Goal: Information Seeking & Learning: Learn about a topic

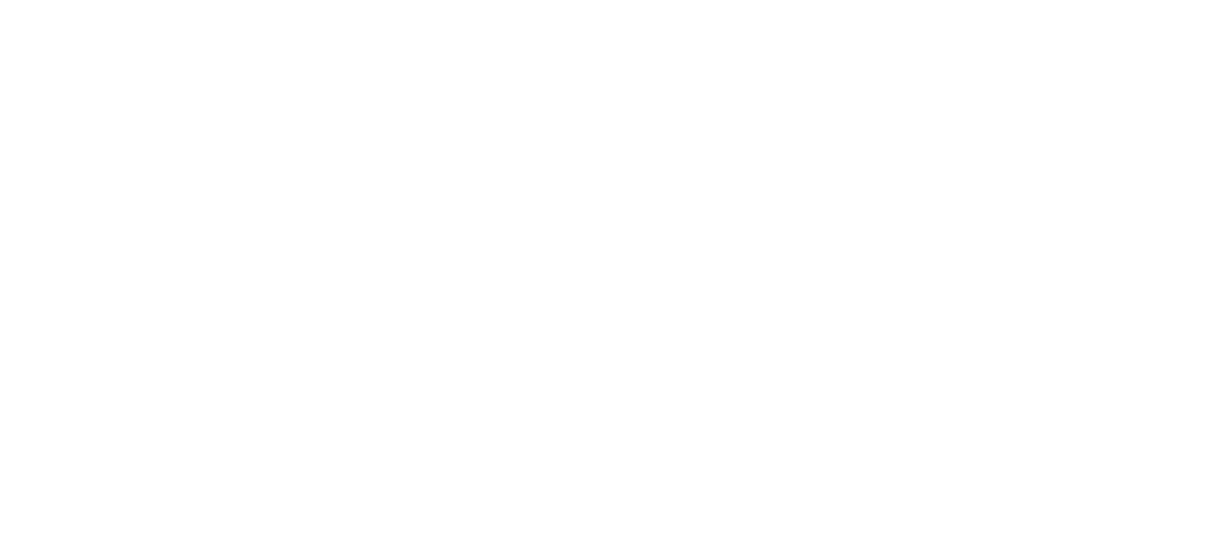
select select ""en""
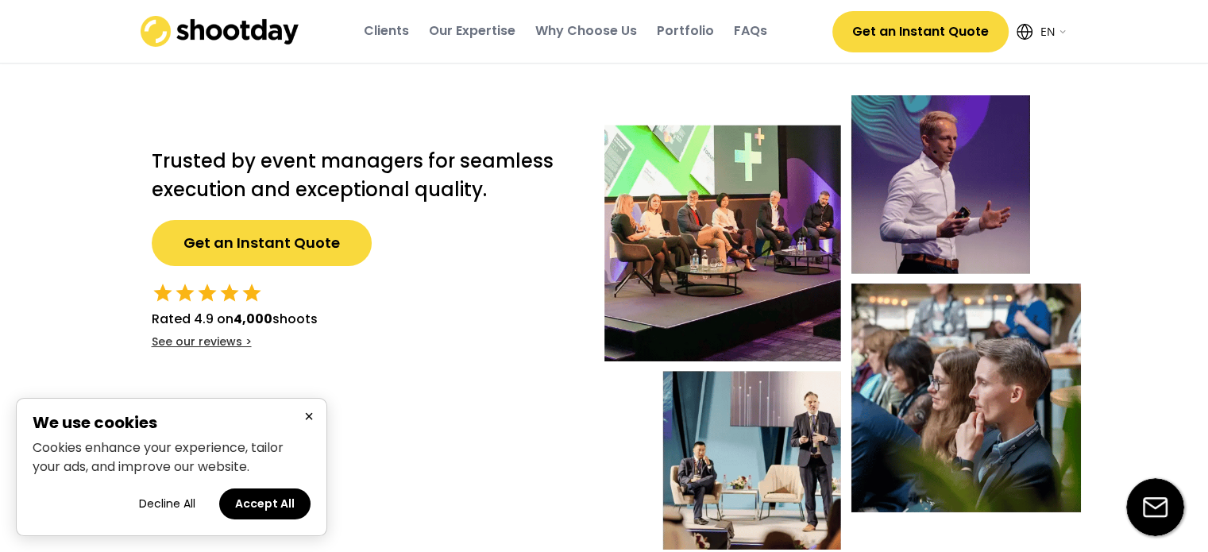
click at [311, 422] on button "×" at bounding box center [308, 416] width 19 height 20
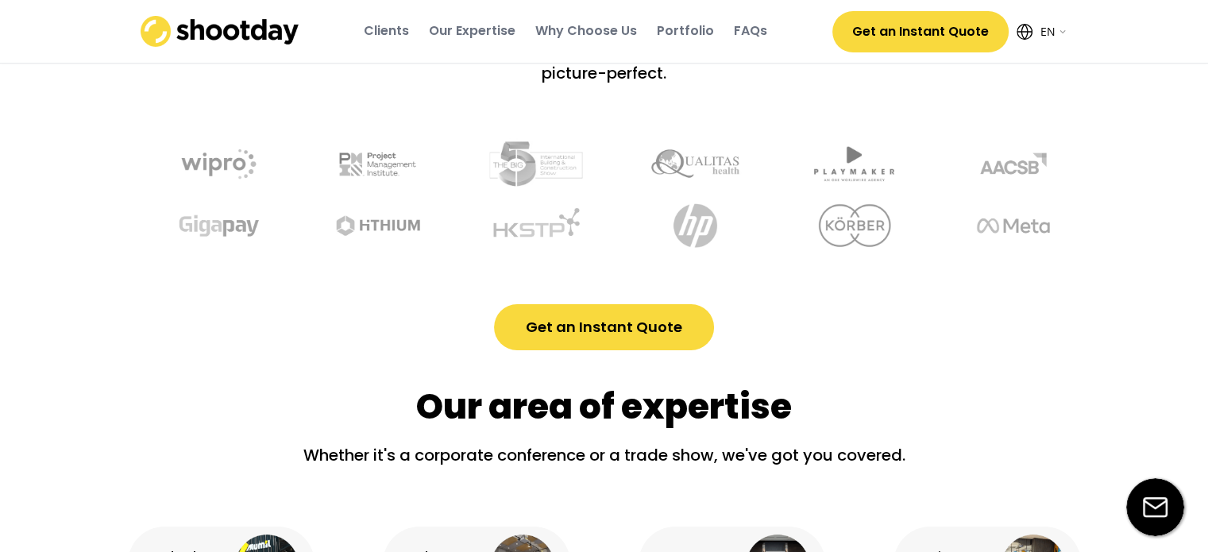
scroll to position [1199, 0]
